Goal: Information Seeking & Learning: Learn about a topic

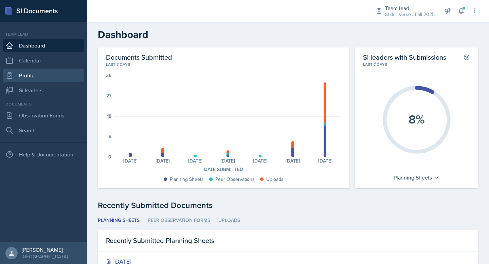
click at [26, 74] on link "Profile" at bounding box center [44, 76] width 82 height 14
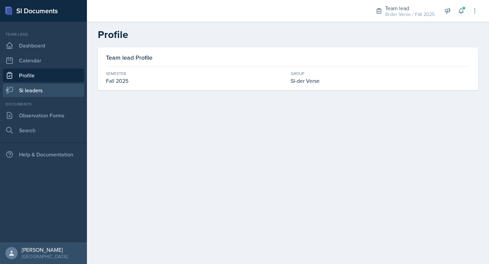
click at [38, 94] on link "Si leaders" at bounding box center [44, 91] width 82 height 14
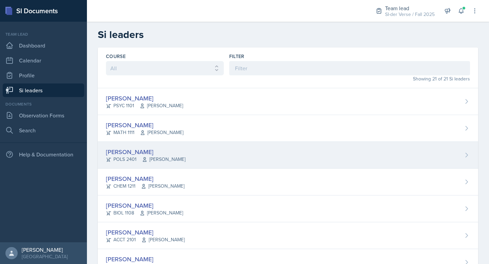
click at [141, 150] on div "[PERSON_NAME]" at bounding box center [145, 151] width 79 height 9
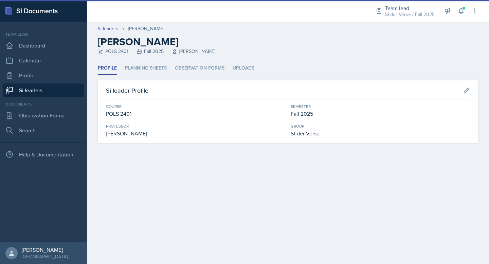
click at [147, 69] on li "Planning Sheets" at bounding box center [146, 68] width 42 height 13
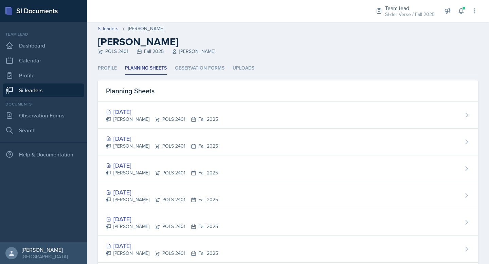
click at [37, 92] on link "Si leaders" at bounding box center [44, 91] width 82 height 14
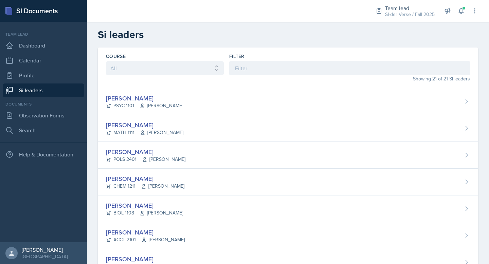
click at [23, 89] on link "Si leaders" at bounding box center [44, 91] width 82 height 14
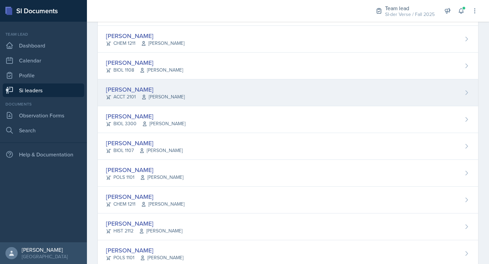
scroll to position [201, 0]
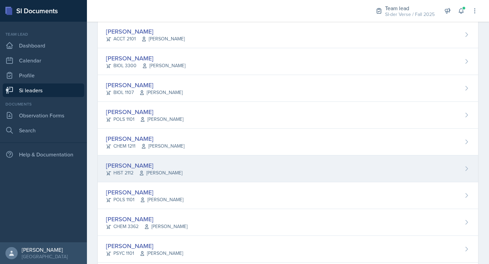
click at [148, 159] on div "[PERSON_NAME] HIST 2112 [PERSON_NAME]" at bounding box center [288, 169] width 380 height 27
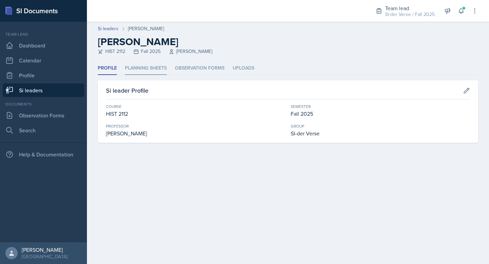
click at [145, 65] on li "Planning Sheets" at bounding box center [146, 68] width 42 height 13
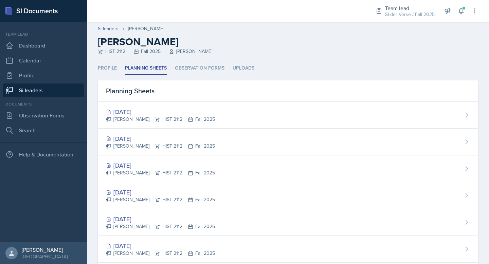
click at [38, 88] on link "Si leaders" at bounding box center [44, 91] width 82 height 14
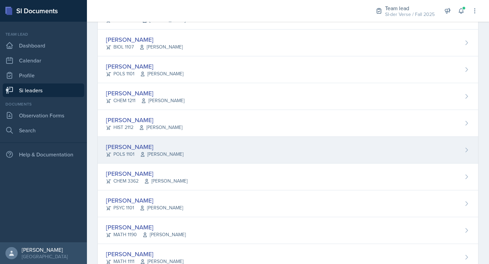
scroll to position [247, 0]
click at [181, 147] on div "[PERSON_NAME] POLS 1101 [PERSON_NAME]" at bounding box center [288, 150] width 380 height 27
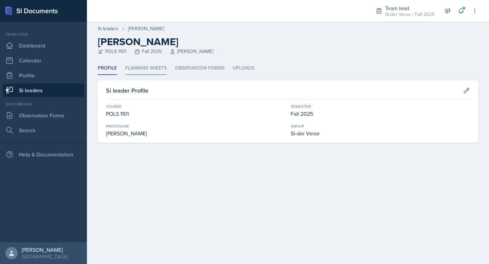
click at [142, 70] on li "Planning Sheets" at bounding box center [146, 68] width 42 height 13
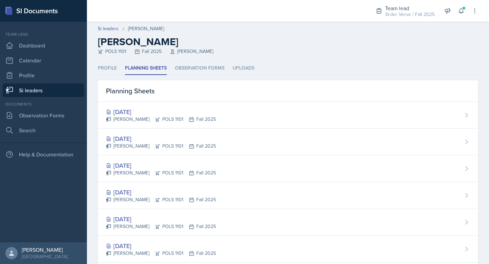
click at [44, 90] on link "Si leaders" at bounding box center [44, 91] width 82 height 14
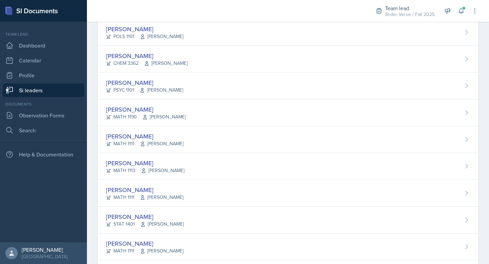
scroll to position [403, 0]
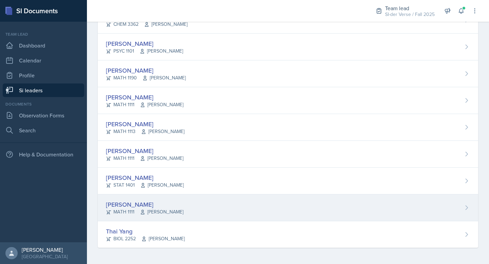
click at [152, 203] on div "[PERSON_NAME]" at bounding box center [144, 204] width 77 height 9
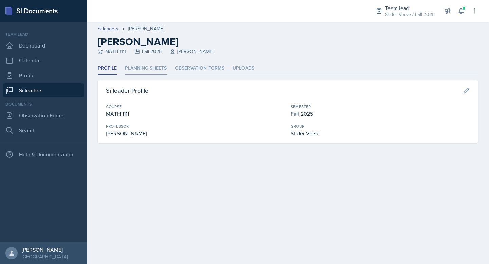
click at [140, 67] on li "Planning Sheets" at bounding box center [146, 68] width 42 height 13
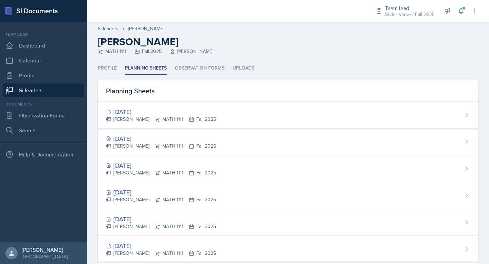
click at [34, 88] on link "Si leaders" at bounding box center [44, 91] width 82 height 14
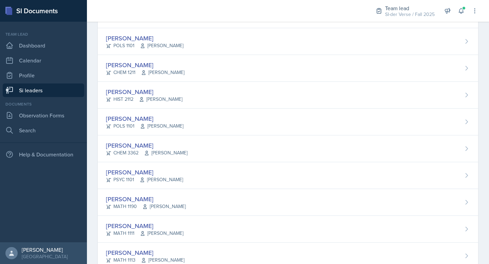
scroll to position [403, 0]
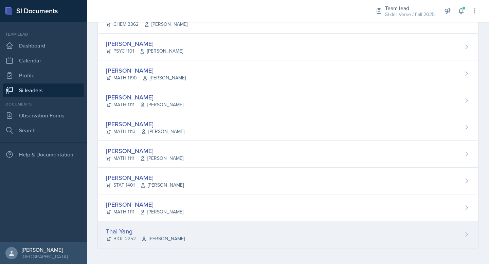
click at [151, 226] on div "Thai Yang BIOL 2252 Saeed Hamdan" at bounding box center [288, 234] width 380 height 26
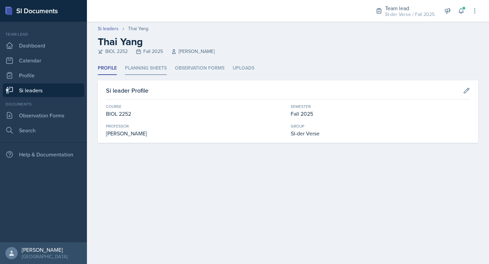
click at [131, 64] on li "Planning Sheets" at bounding box center [146, 68] width 42 height 13
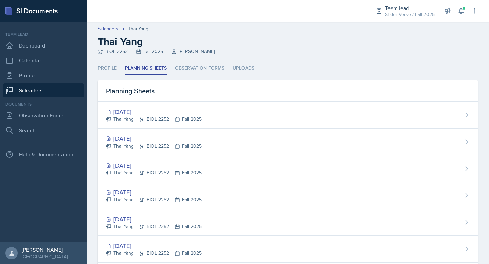
click at [33, 89] on link "Si leaders" at bounding box center [44, 91] width 82 height 14
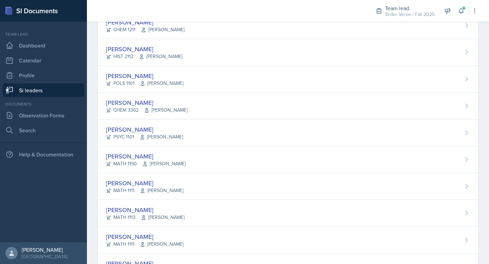
scroll to position [351, 0]
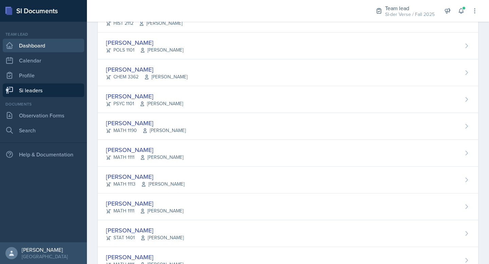
click at [36, 41] on link "Dashboard" at bounding box center [44, 46] width 82 height 14
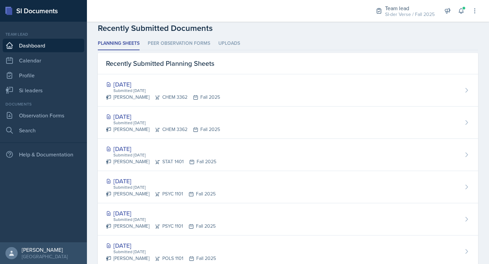
scroll to position [180, 0]
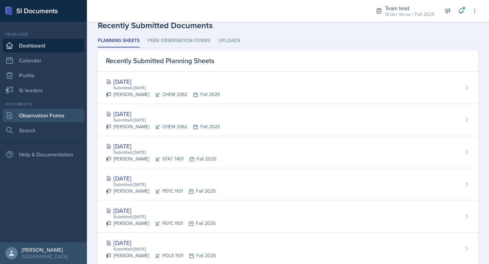
click at [37, 114] on link "Observation Forms" at bounding box center [44, 116] width 82 height 14
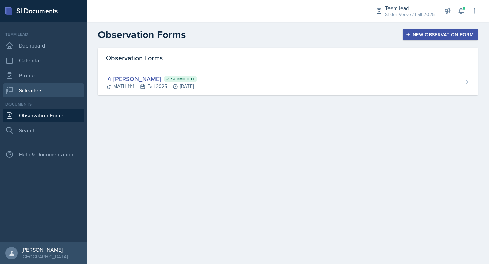
click at [35, 87] on link "Si leaders" at bounding box center [44, 91] width 82 height 14
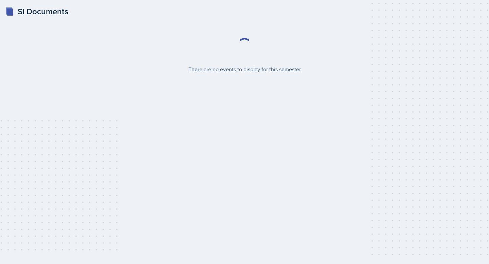
select select "2bed604d-1099-4043-b1bc-2365e8740244"
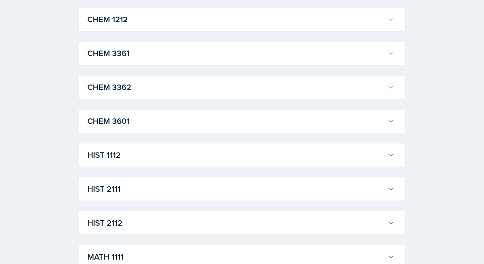
scroll to position [453, 0]
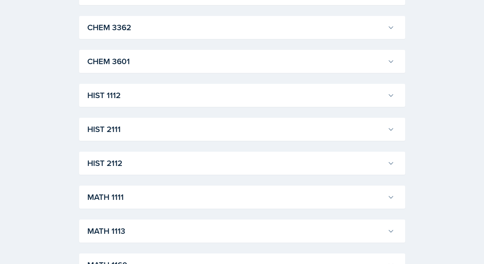
click at [154, 158] on h3 "HIST 2112" at bounding box center [236, 163] width 298 height 12
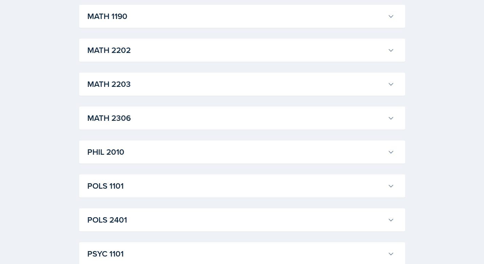
scroll to position [1054, 0]
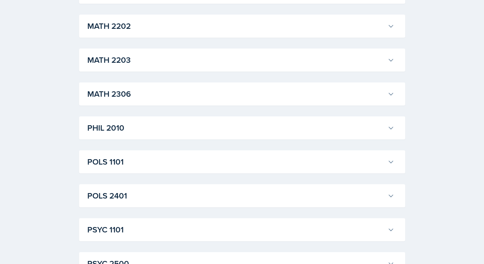
click at [170, 154] on div "POLS 1101 [PERSON_NAME] Professor: [PERSON_NAME] Export to Google Calendar Recu…" at bounding box center [242, 161] width 326 height 23
click at [166, 160] on h3 "POLS 1101" at bounding box center [236, 162] width 298 height 12
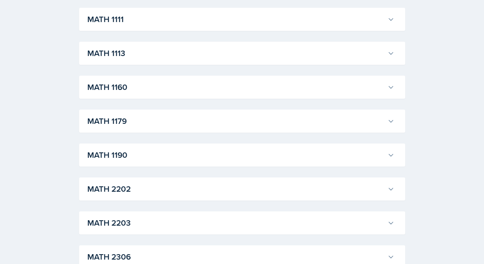
scroll to position [884, 0]
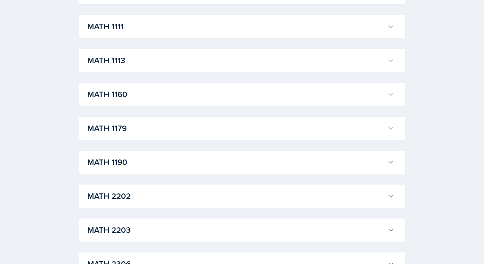
click at [157, 69] on div "MATH 1113 [PERSON_NAME] Professor: [PERSON_NAME] Export to Google Calendar Recu…" at bounding box center [242, 60] width 326 height 23
click at [157, 64] on h3 "MATH 1113" at bounding box center [236, 60] width 298 height 12
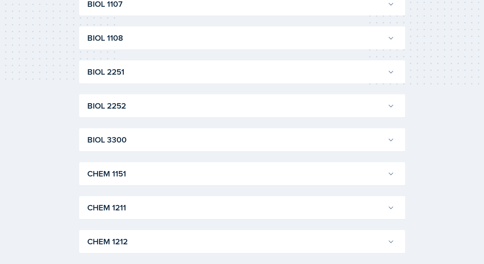
scroll to position [171, 0]
click at [234, 102] on h3 "BIOL 2252" at bounding box center [236, 106] width 298 height 12
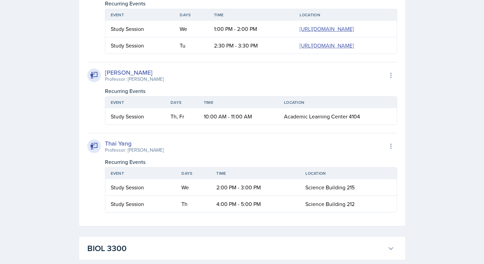
scroll to position [465, 0]
